Goal: Task Accomplishment & Management: Use online tool/utility

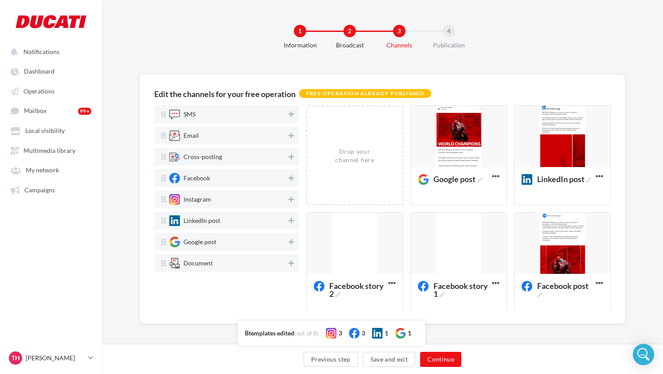
scroll to position [2, 0]
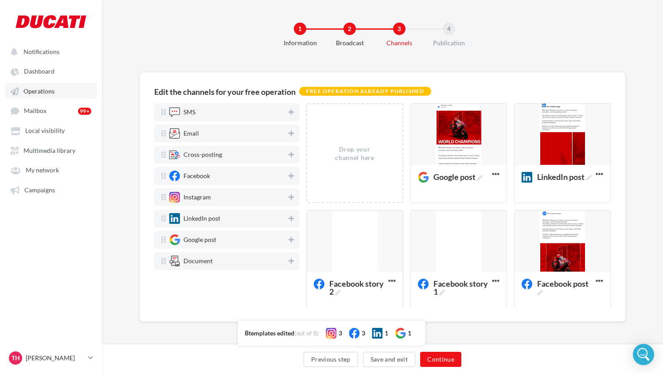
click at [50, 93] on span "Operations" at bounding box center [38, 91] width 31 height 8
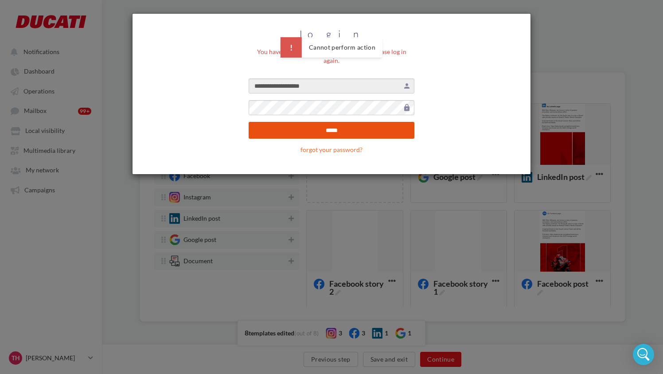
click at [334, 124] on input "*****" at bounding box center [331, 130] width 166 height 17
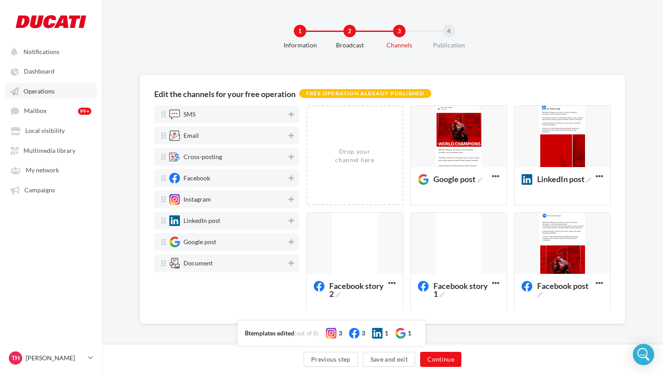
click at [54, 92] on span "Operations" at bounding box center [38, 91] width 31 height 8
